Goal: Navigation & Orientation: Find specific page/section

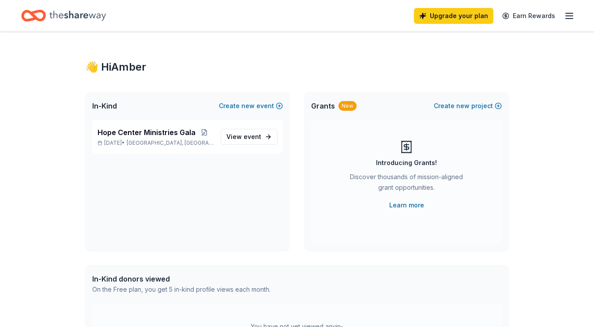
click at [568, 16] on line "button" at bounding box center [569, 16] width 7 height 0
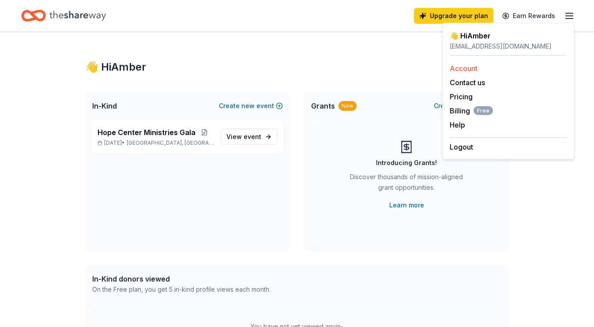
click at [464, 71] on link "Account" at bounding box center [464, 68] width 28 height 9
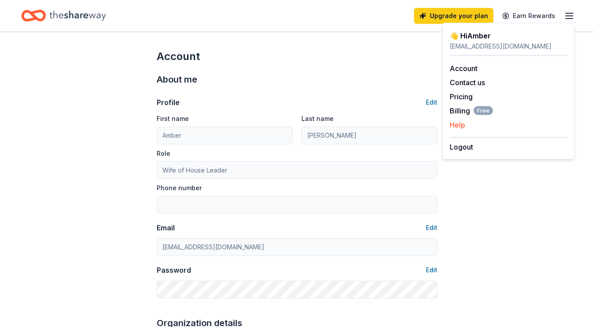
click at [459, 122] on button "Help" at bounding box center [457, 125] width 15 height 11
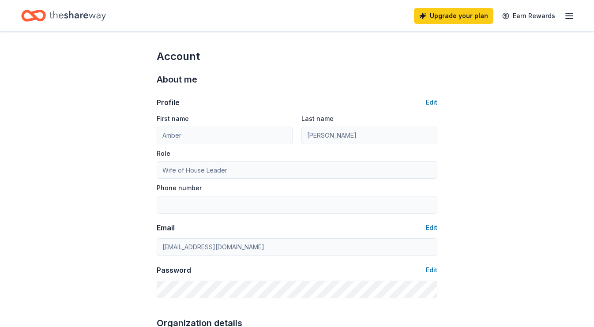
click at [570, 15] on icon "button" at bounding box center [569, 16] width 11 height 11
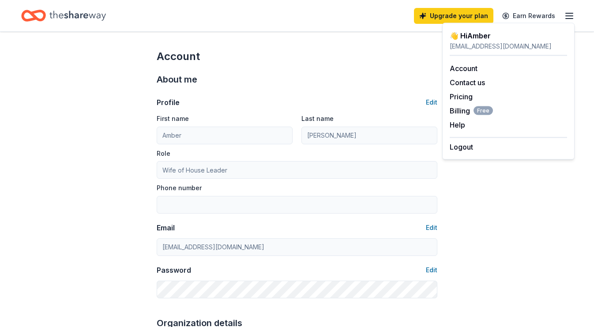
click at [458, 36] on div "👋 Hi [PERSON_NAME]" at bounding box center [508, 35] width 117 height 11
click at [508, 41] on div "[EMAIL_ADDRESS][DOMAIN_NAME]" at bounding box center [508, 46] width 117 height 11
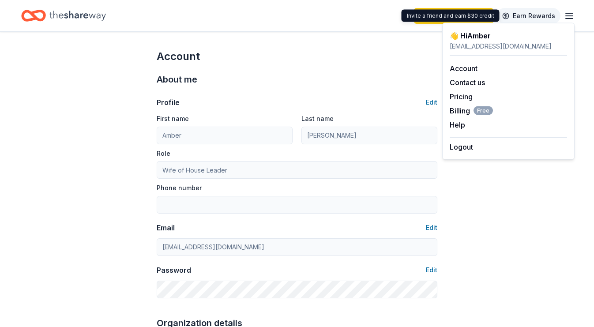
click at [520, 14] on link "Earn Rewards" at bounding box center [529, 16] width 64 height 16
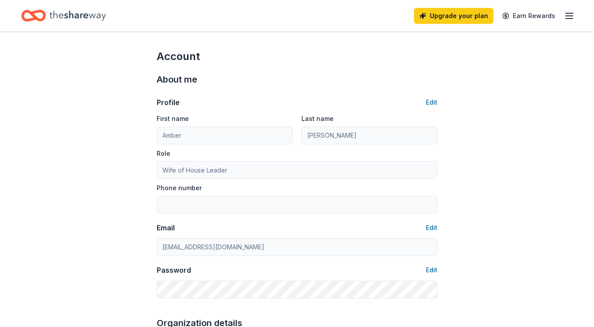
click at [570, 16] on line "button" at bounding box center [569, 16] width 7 height 0
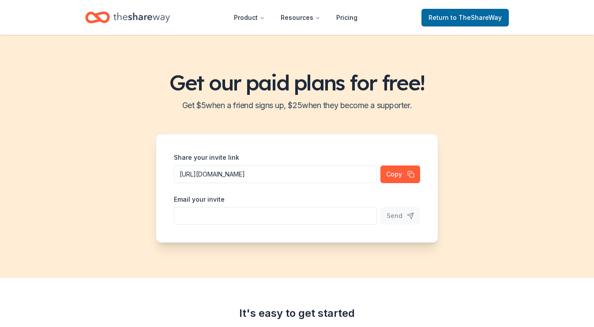
click at [528, 1] on header "Product Resources Pricing Return to TheShareWay" at bounding box center [297, 17] width 594 height 35
click at [465, 19] on span "to TheShareWay" at bounding box center [476, 18] width 51 height 8
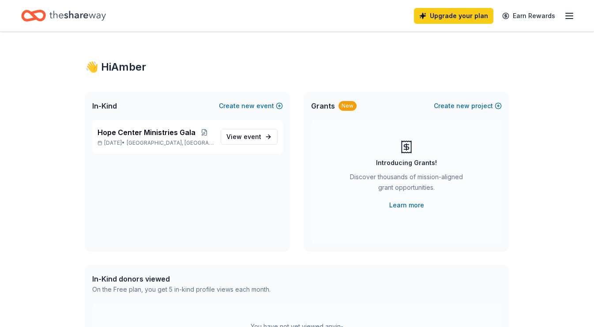
click at [566, 16] on line "button" at bounding box center [569, 16] width 7 height 0
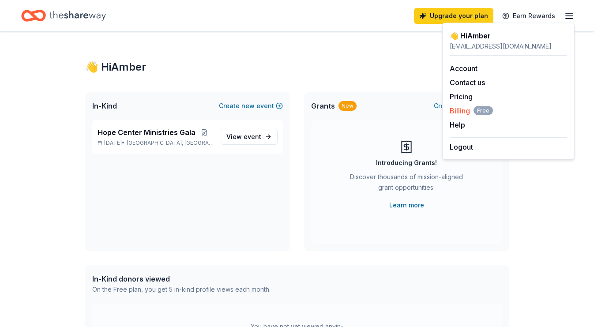
click at [466, 110] on span "Billing Free" at bounding box center [471, 110] width 43 height 11
